Goal: Download file/media

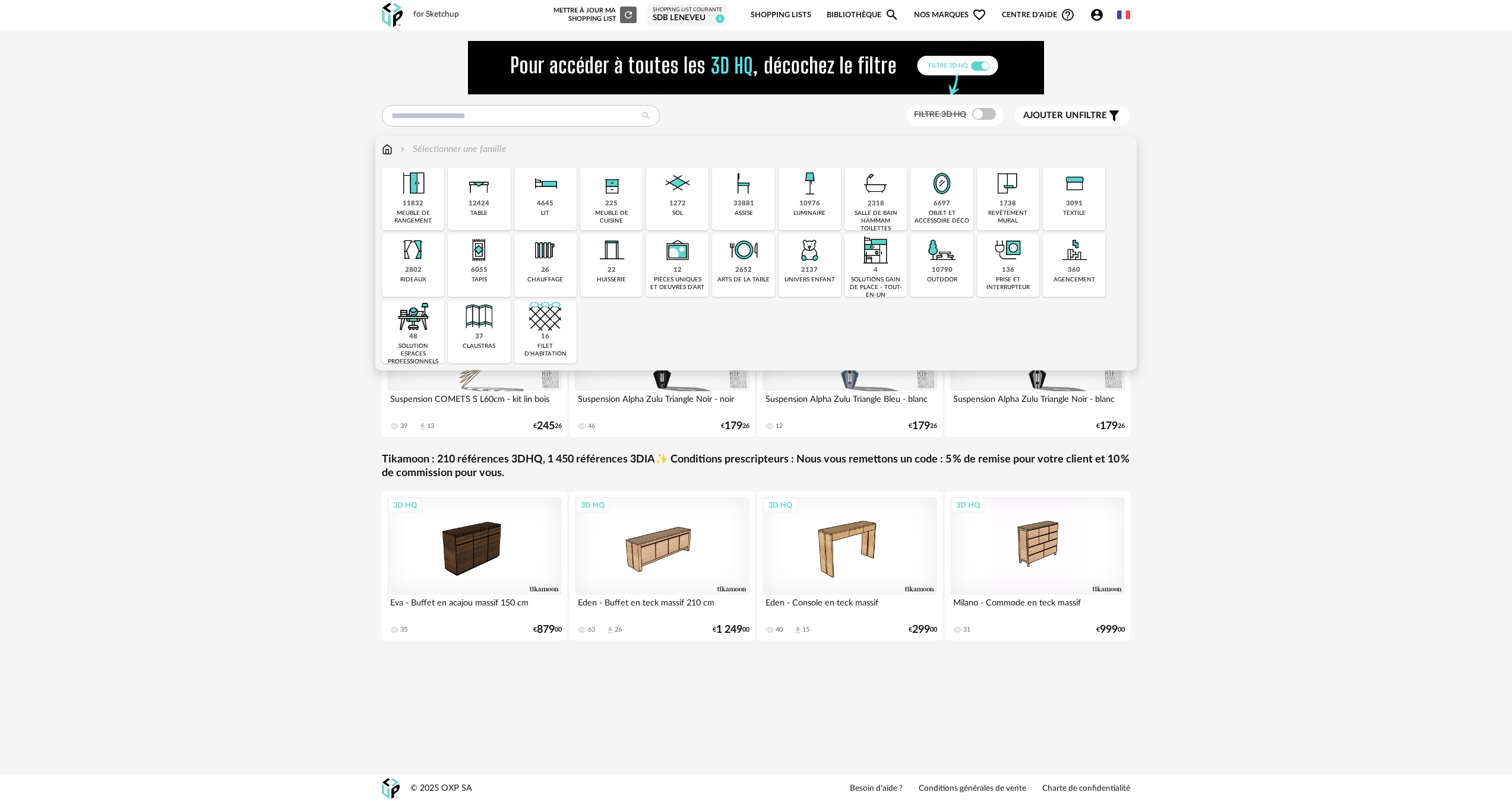
click at [1006, 206] on div "1738" at bounding box center [1007, 204] width 17 height 9
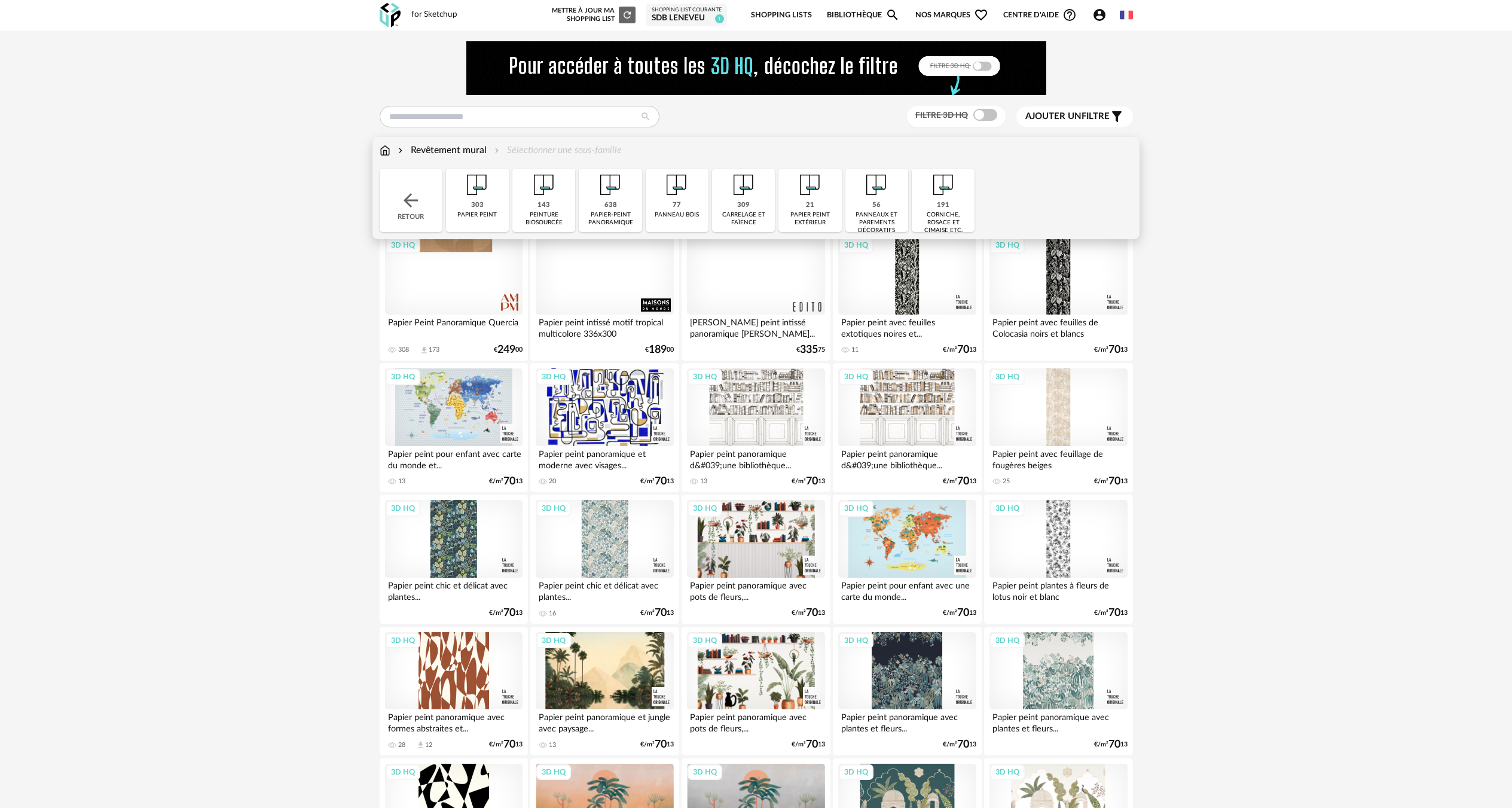
click at [729, 212] on div "carrelage et faïence" at bounding box center [744, 218] width 56 height 16
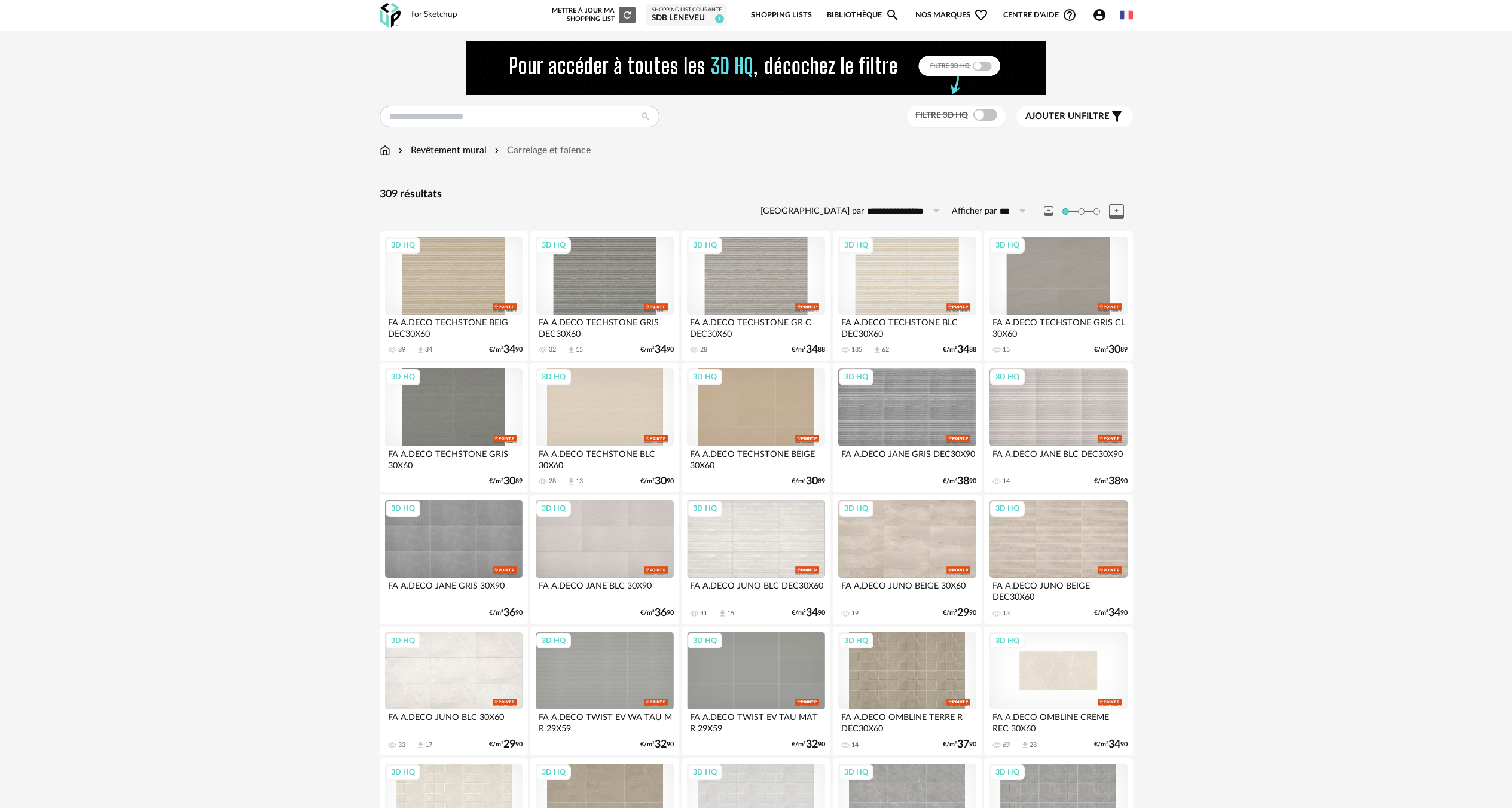
click at [1058, 667] on div "3D HQ" at bounding box center [1058, 671] width 138 height 78
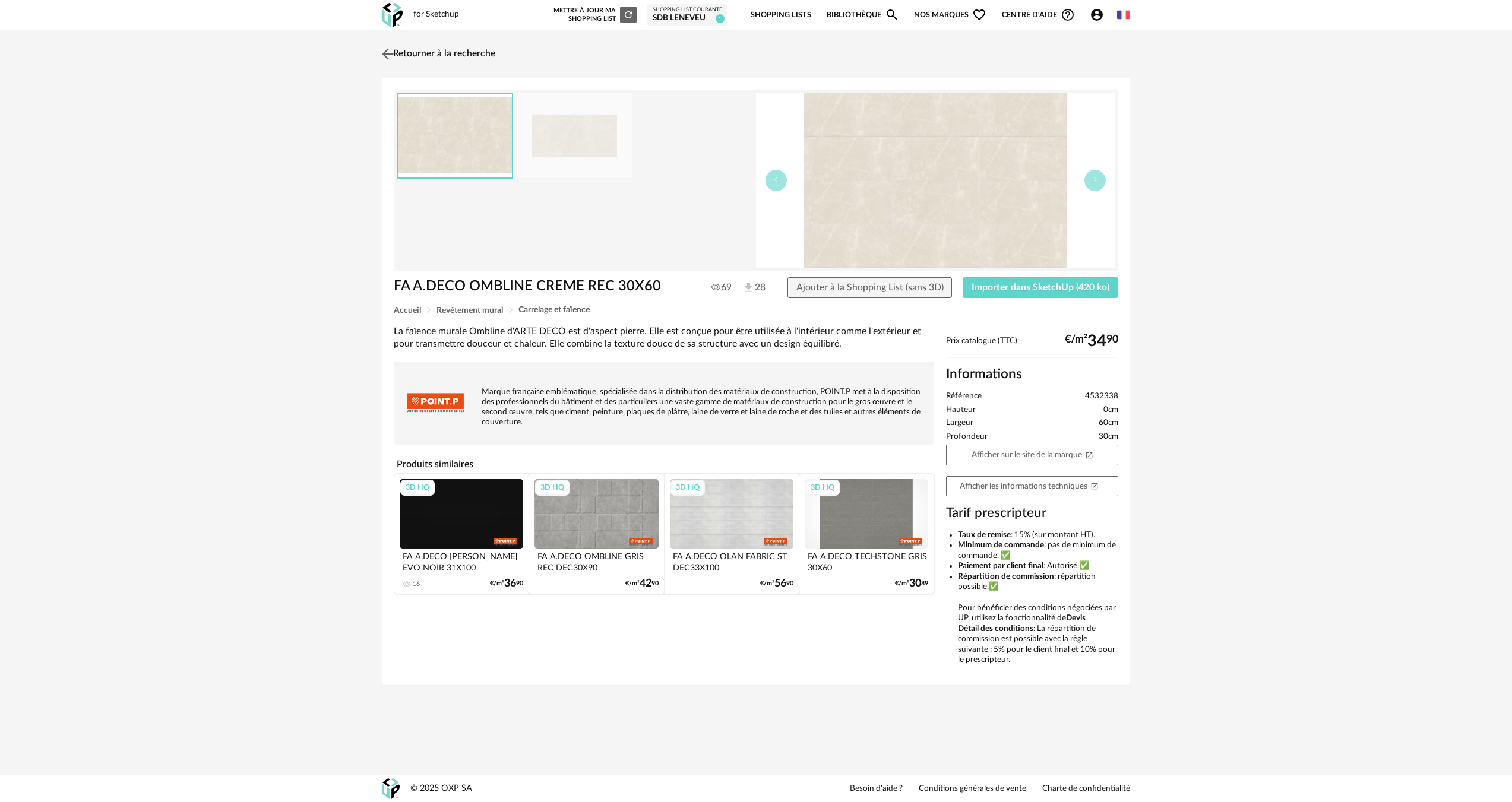
click at [390, 62] on img at bounding box center [388, 54] width 17 height 17
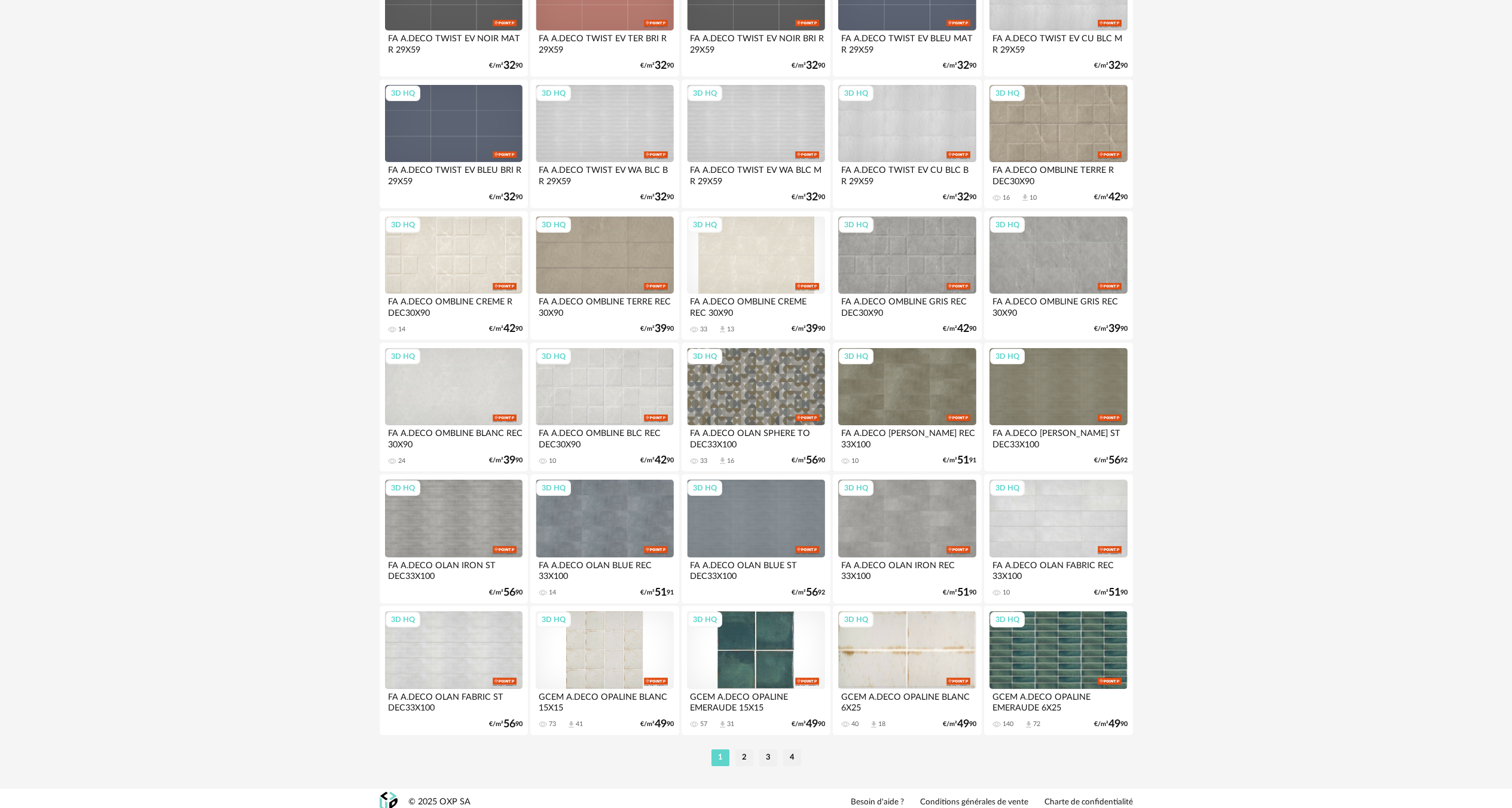
scroll to position [2135, 0]
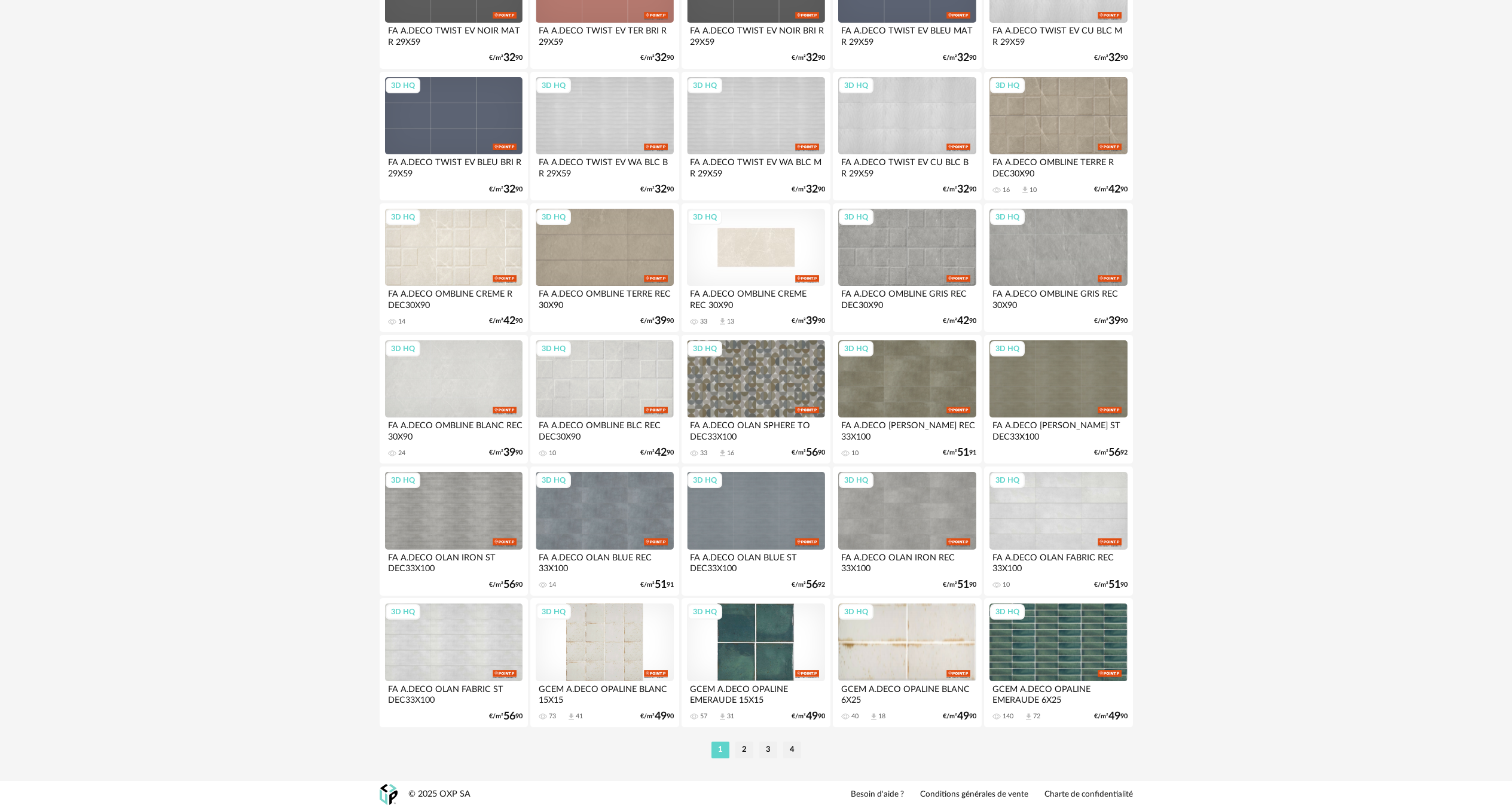
click at [807, 237] on div "3D HQ" at bounding box center [756, 247] width 138 height 78
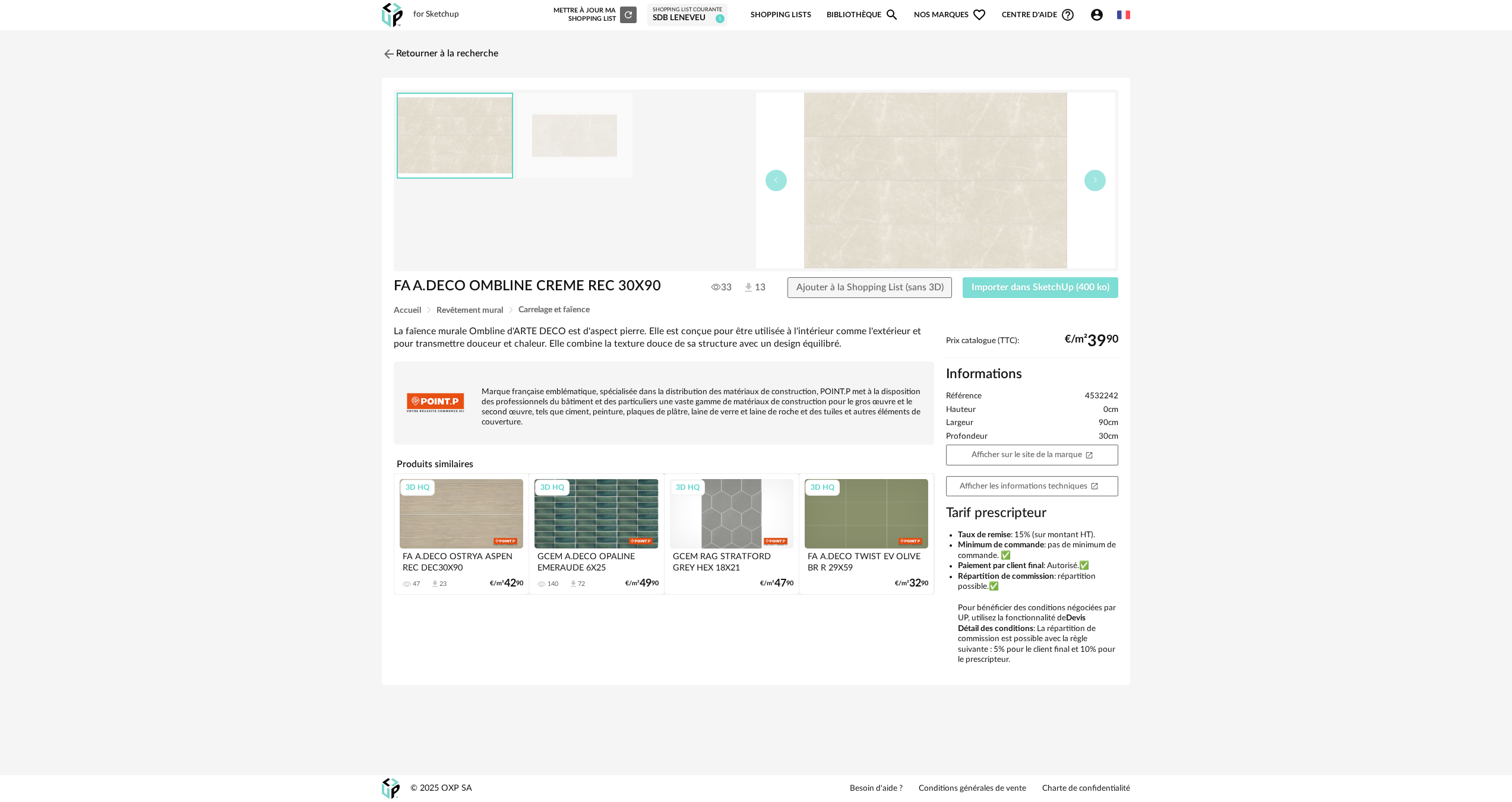
click at [986, 293] on button "Importer dans SketchUp (400 ko)" at bounding box center [1040, 288] width 156 height 22
